Goal: Transaction & Acquisition: Obtain resource

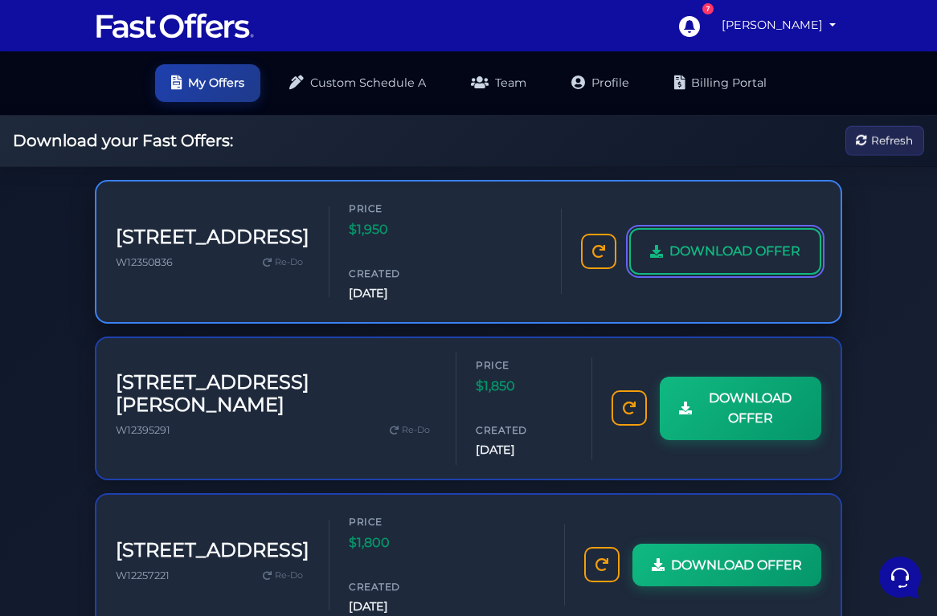
click at [682, 241] on span "DOWNLOAD OFFER" at bounding box center [734, 251] width 131 height 21
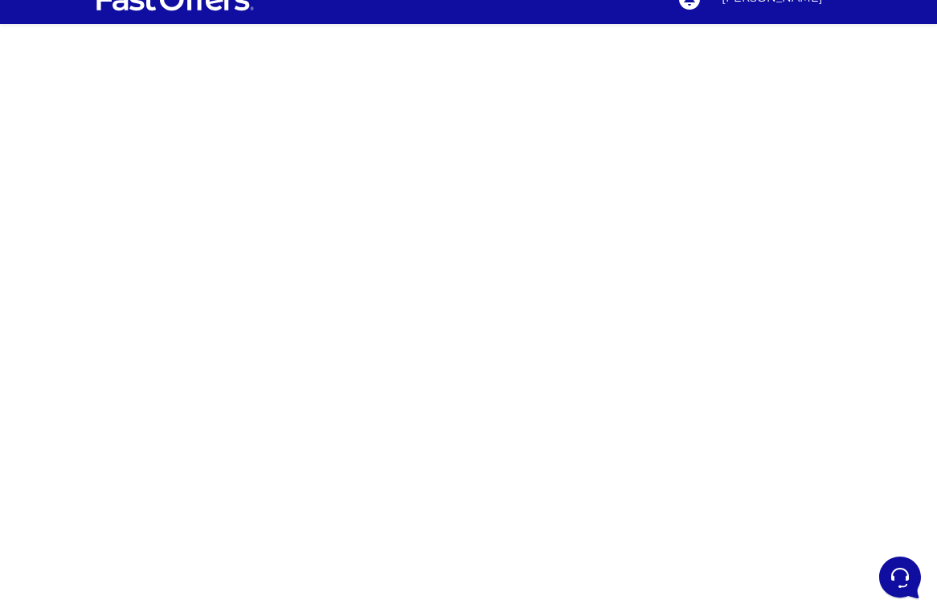
scroll to position [28, 0]
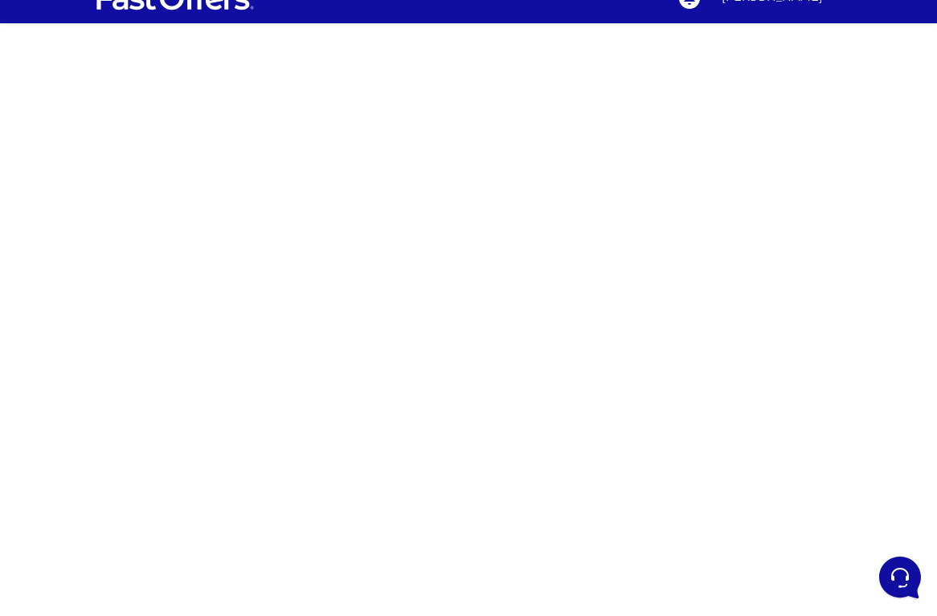
click at [236, 369] on div at bounding box center [468, 424] width 937 height 803
click at [660, 257] on div at bounding box center [468, 424] width 937 height 803
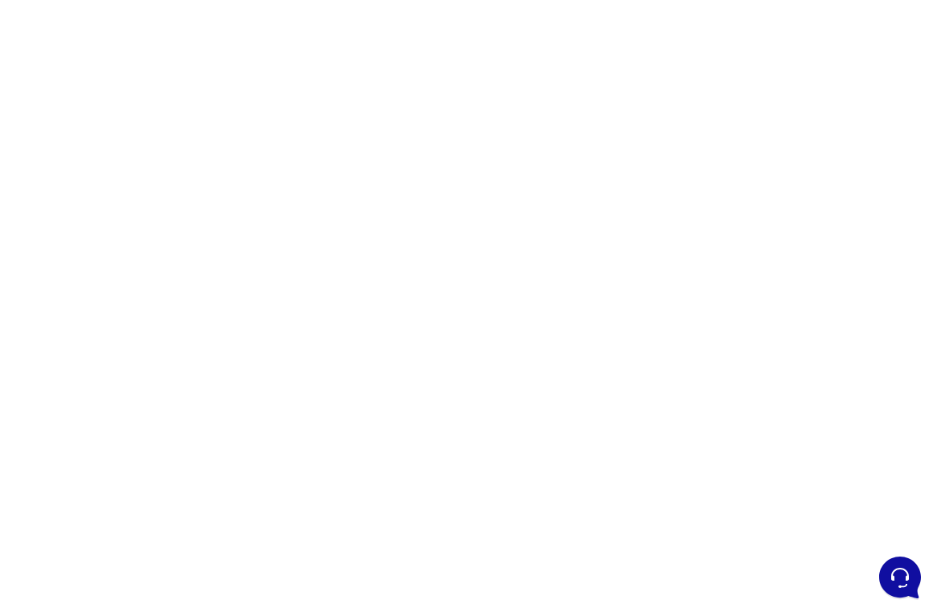
scroll to position [0, 0]
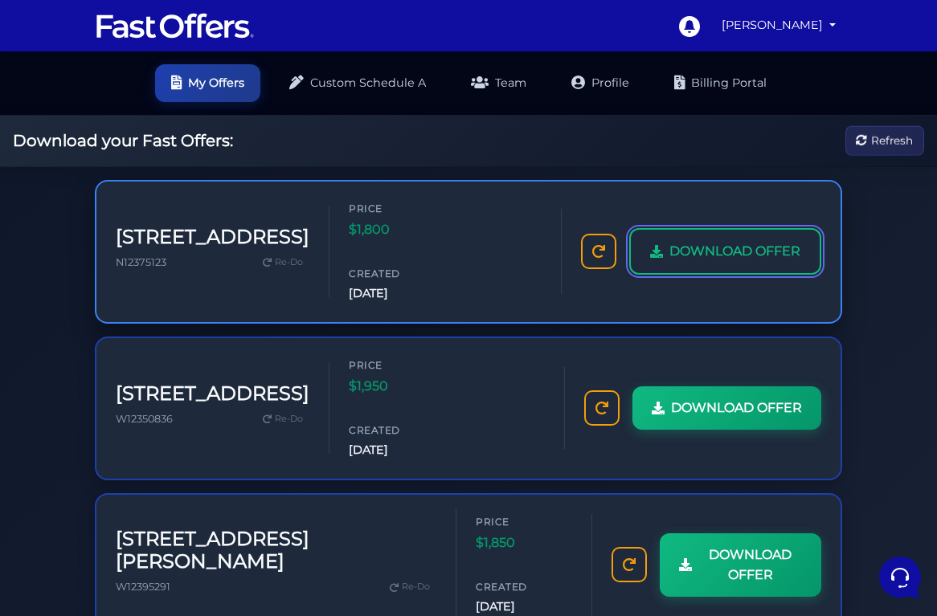
click at [672, 260] on span "DOWNLOAD OFFER" at bounding box center [734, 251] width 131 height 21
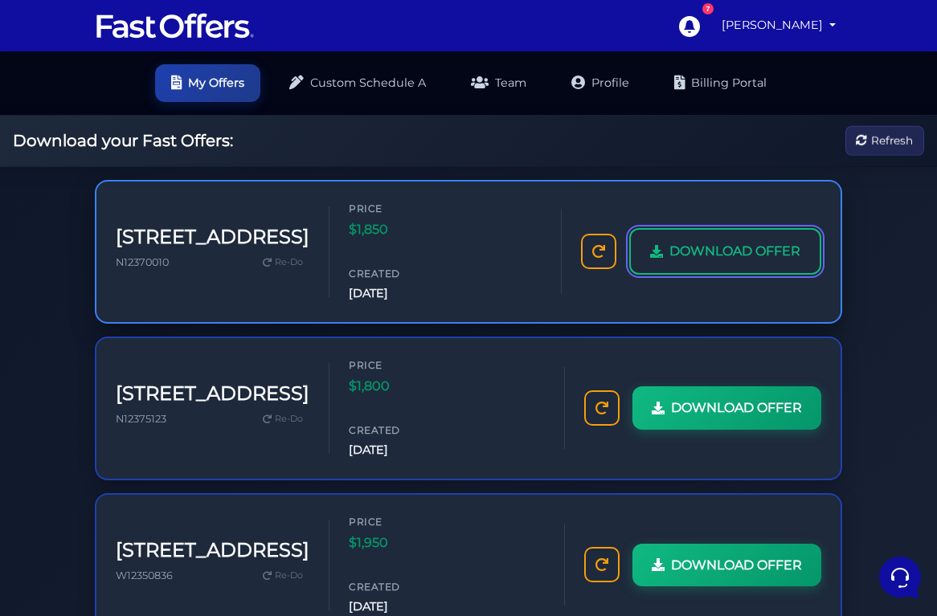
click at [733, 247] on span "DOWNLOAD OFFER" at bounding box center [734, 251] width 131 height 21
